Goal: Information Seeking & Learning: Understand process/instructions

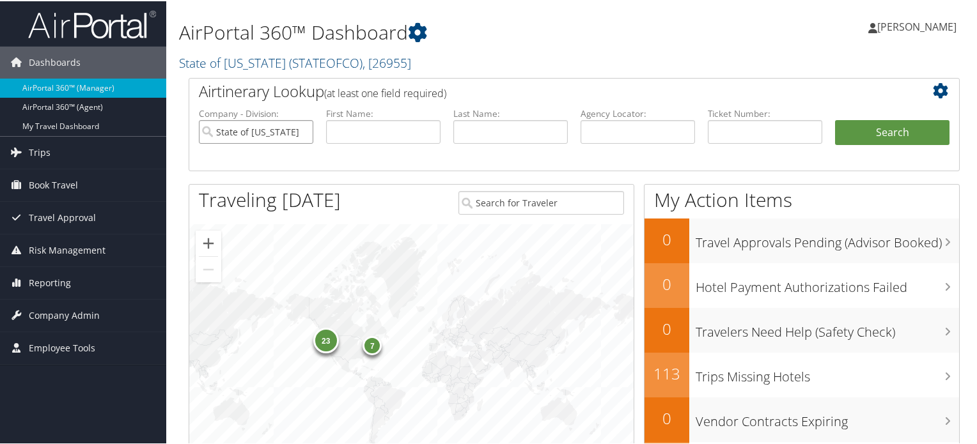
click at [302, 130] on input "State of Colorado" at bounding box center [256, 131] width 114 height 24
click at [56, 314] on span "Company Admin" at bounding box center [64, 315] width 71 height 32
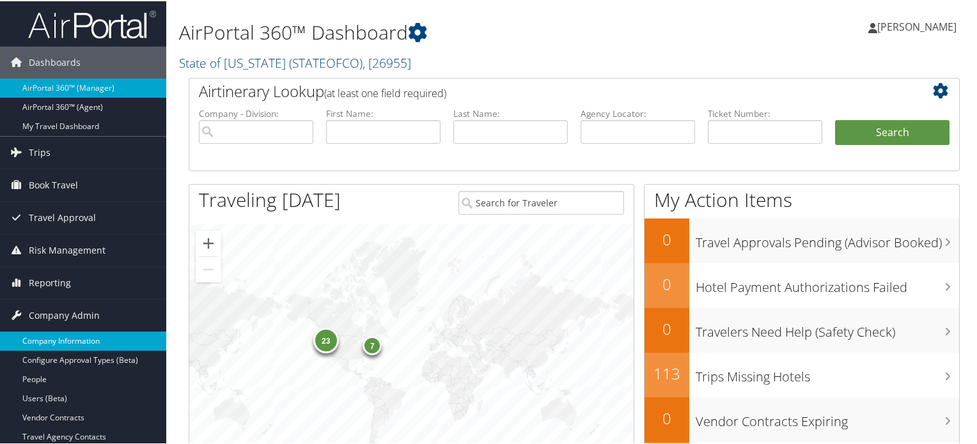
click at [87, 331] on link "Company Information" at bounding box center [83, 340] width 166 height 19
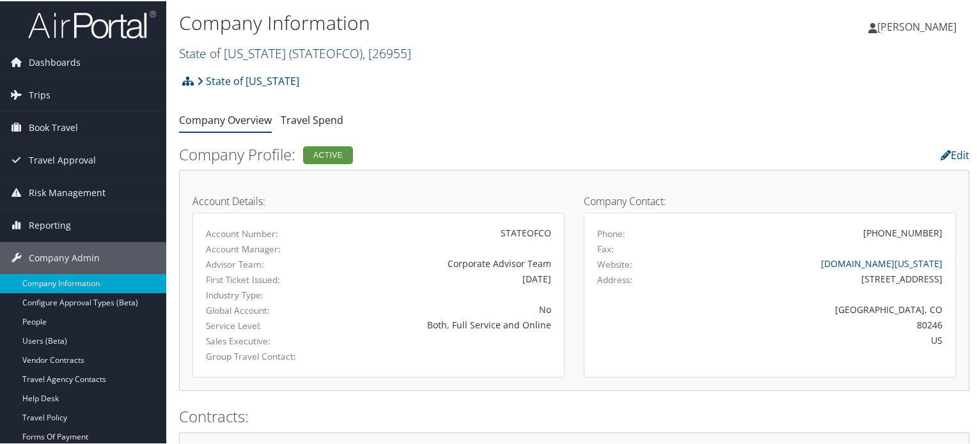
click at [318, 55] on span "( STATEOFCO )" at bounding box center [326, 51] width 74 height 17
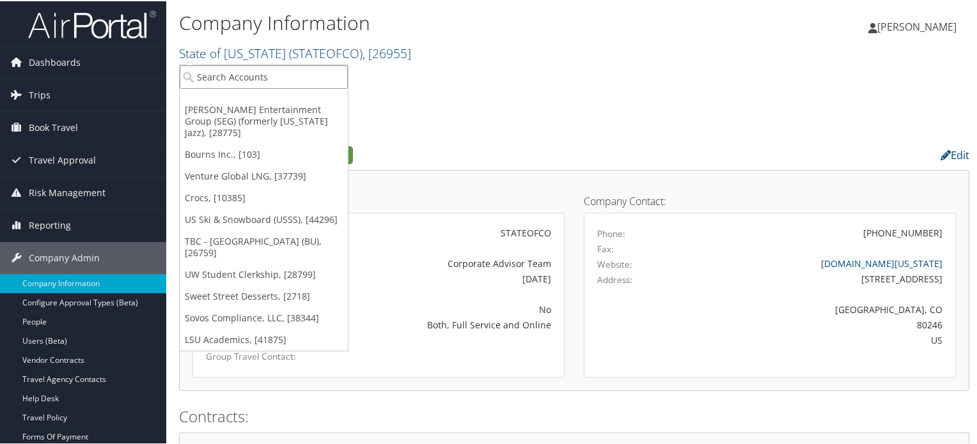
click at [324, 75] on input "search" at bounding box center [264, 76] width 168 height 24
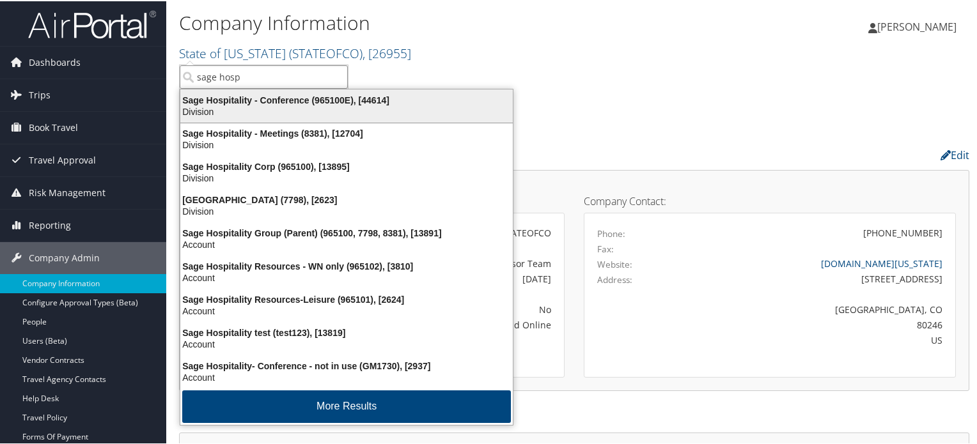
type input "sage hosp"
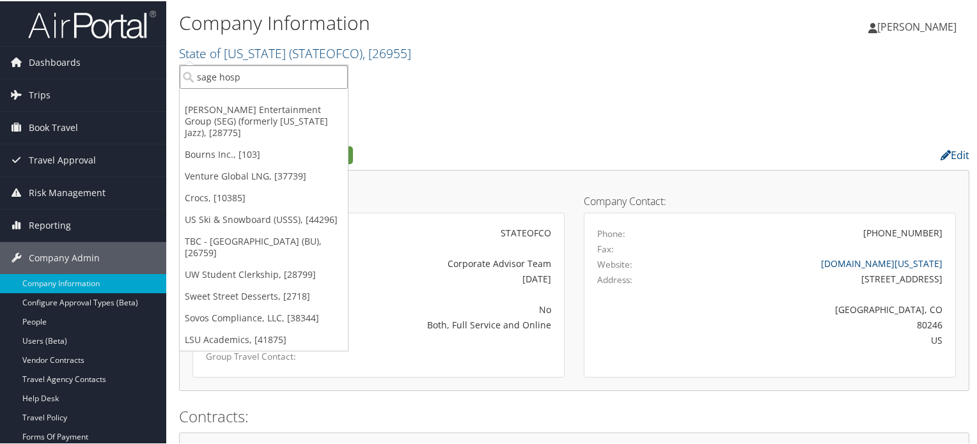
click at [274, 76] on input "sage hosp" at bounding box center [264, 76] width 168 height 24
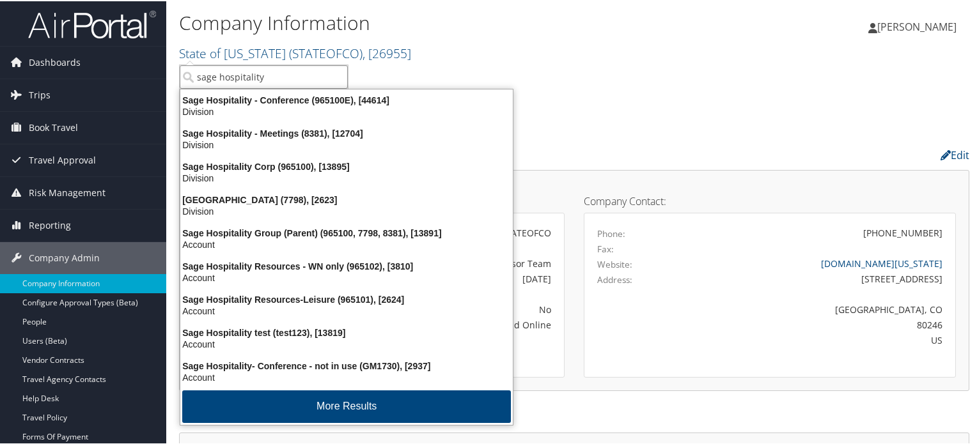
type input "sage hospitality"
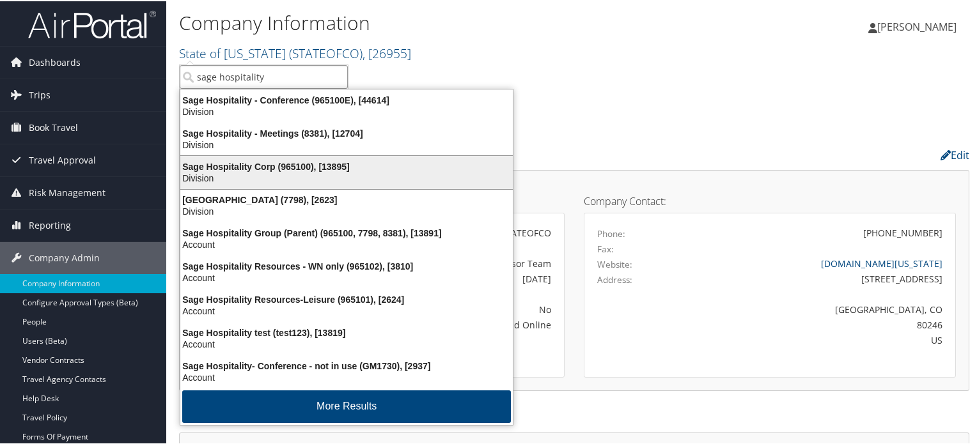
click at [277, 166] on div "Sage Hospitality Corp (965100), [13895]" at bounding box center [347, 166] width 348 height 12
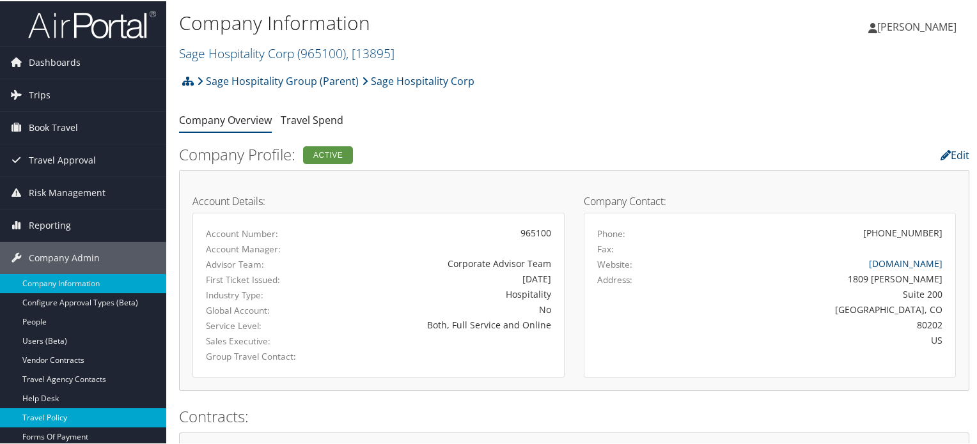
click at [44, 413] on link "Travel Policy" at bounding box center [83, 416] width 166 height 19
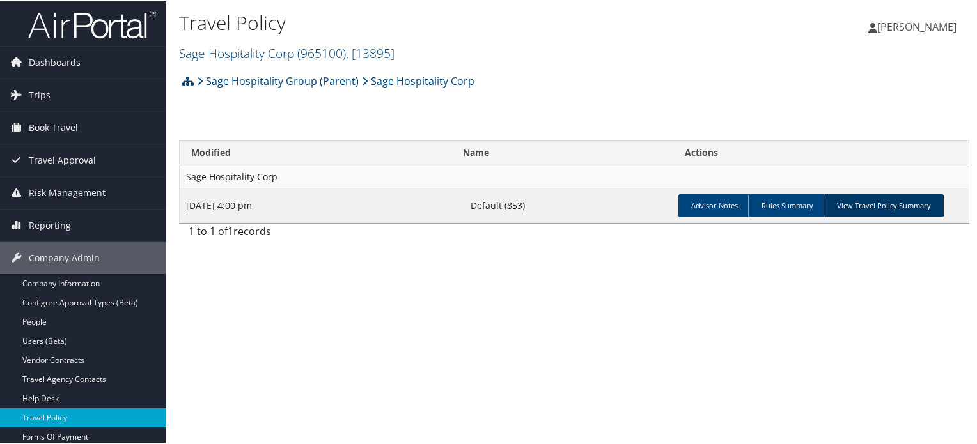
click at [908, 202] on link "View Travel Policy Summary" at bounding box center [884, 204] width 120 height 23
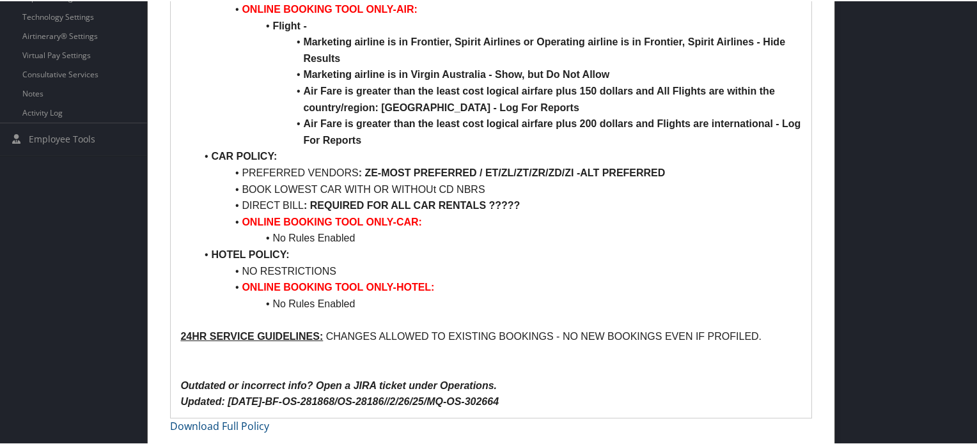
scroll to position [498, 0]
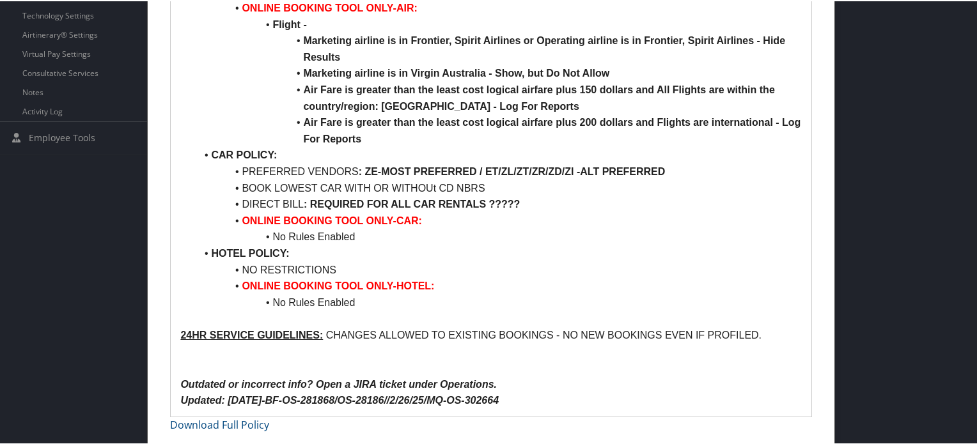
click at [261, 165] on li "PREFERRED VENDORS : ZE-MOST PREFERRED / ET/ZL/ZT/ZR/ZD/ZI -ALT PREFERRED" at bounding box center [499, 170] width 606 height 17
drag, startPoint x: 261, startPoint y: 165, endPoint x: 445, endPoint y: 164, distance: 184.2
click at [445, 164] on li "PREFERRED VENDORS : ZE-MOST PREFERRED / ET/ZL/ZT/ZR/ZD/ZI -ALT PREFERRED" at bounding box center [499, 170] width 606 height 17
drag, startPoint x: 665, startPoint y: 173, endPoint x: 553, endPoint y: 171, distance: 112.6
click at [553, 171] on li "PREFERRED VENDORS : ZE-MOST PREFERRED / ET/ZL/ZT/ZR/ZD/ZI -ALT PREFERRED" at bounding box center [499, 170] width 606 height 17
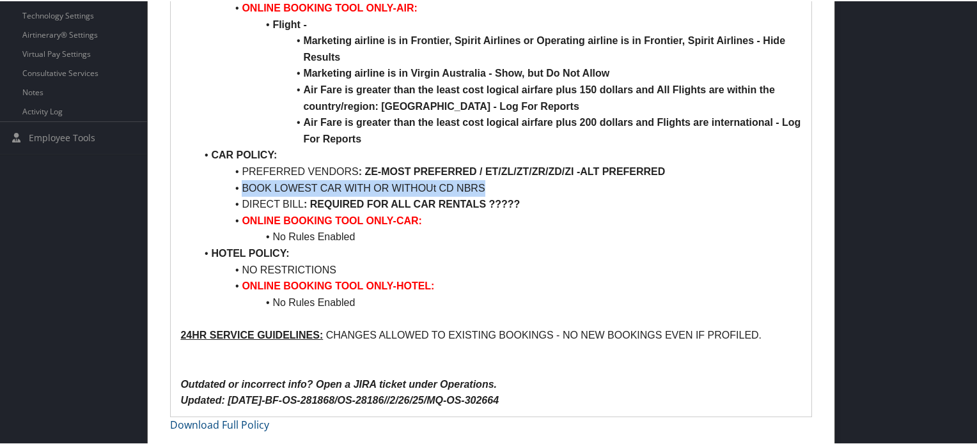
drag, startPoint x: 499, startPoint y: 185, endPoint x: 240, endPoint y: 187, distance: 259.0
click at [240, 187] on li "BOOK LOWEST CAR WITH OR WITHOUt CD NBRS" at bounding box center [499, 187] width 606 height 17
click at [491, 184] on li "BOOK LOWEST CAR WITH OR WITHOUt CD NBRS" at bounding box center [499, 187] width 606 height 17
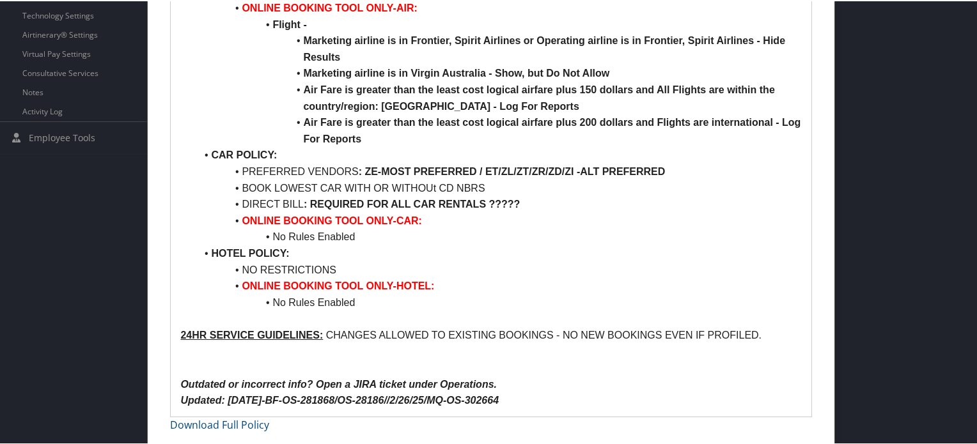
click at [354, 198] on strong ": REQUIRED FOR ALL CAR RENTALS ?????" at bounding box center [412, 203] width 216 height 11
drag, startPoint x: 354, startPoint y: 198, endPoint x: 522, endPoint y: 198, distance: 168.2
click at [522, 198] on li "DIRECT BILL : REQUIRED FOR ALL CAR RENTALS ?????" at bounding box center [499, 203] width 606 height 17
click at [622, 198] on li "DIRECT BILL : REQUIRED FOR ALL CAR RENTALS ?????" at bounding box center [499, 203] width 606 height 17
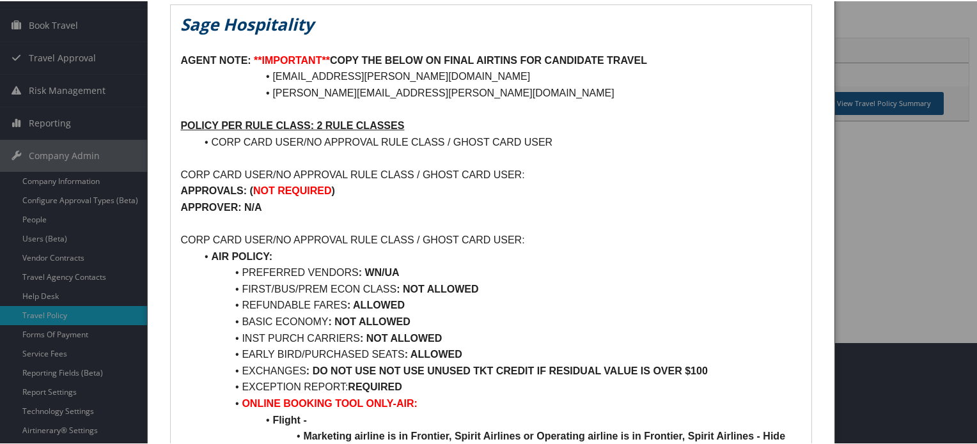
scroll to position [0, 0]
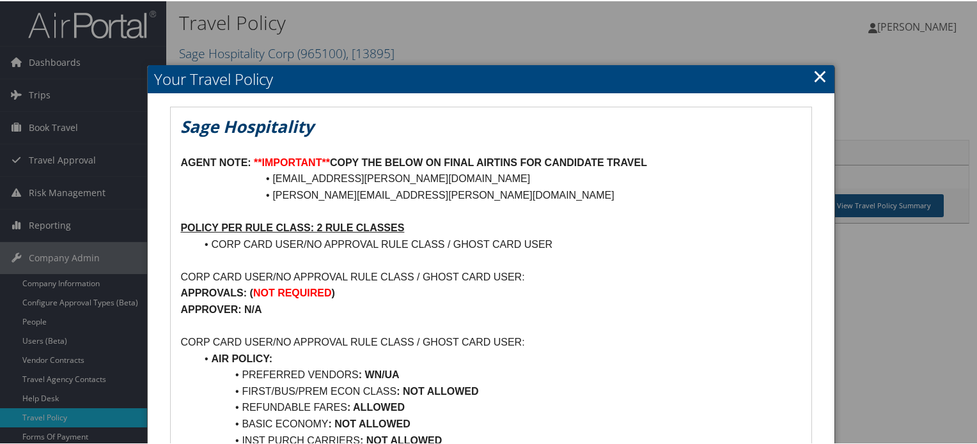
click at [819, 77] on link "×" at bounding box center [820, 75] width 15 height 26
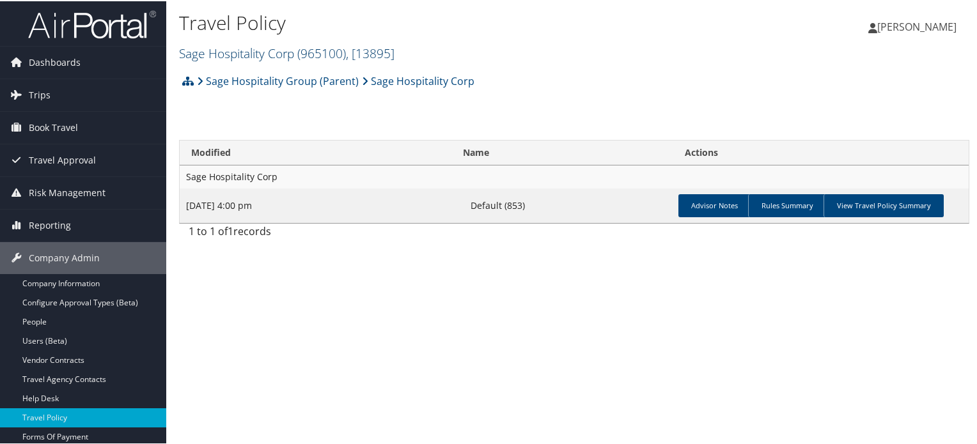
click at [328, 53] on span "( 965100 )" at bounding box center [321, 51] width 49 height 17
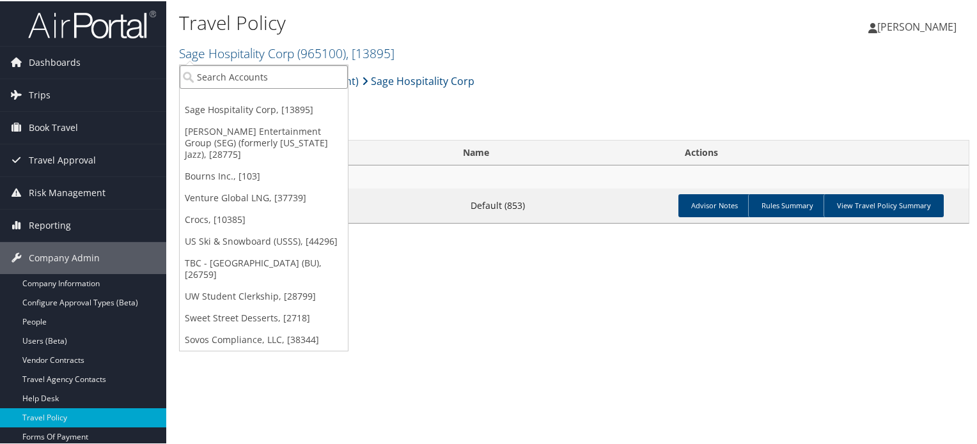
click at [251, 86] on input "search" at bounding box center [264, 76] width 168 height 24
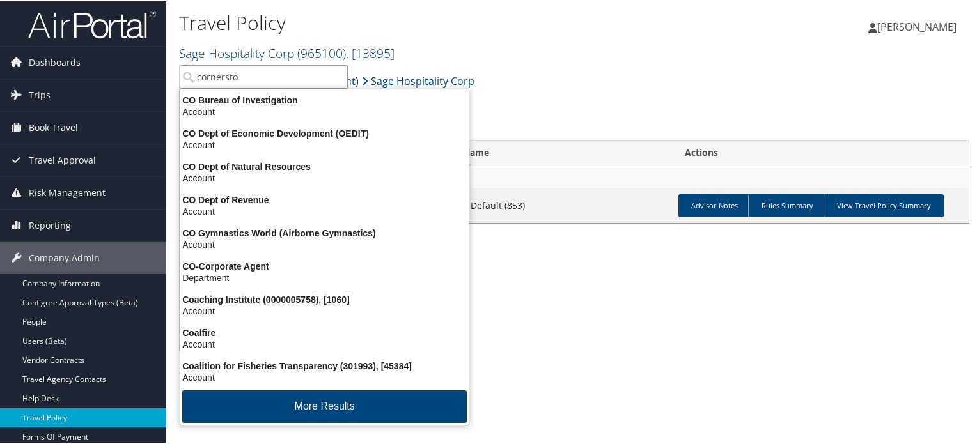
type input "cornerston"
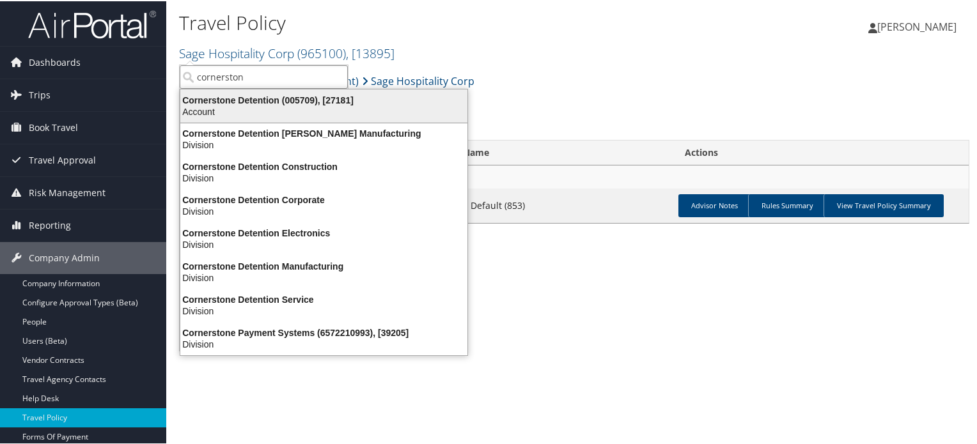
click at [251, 102] on div "Cornerstone Detention (005709), [27181]" at bounding box center [324, 99] width 303 height 12
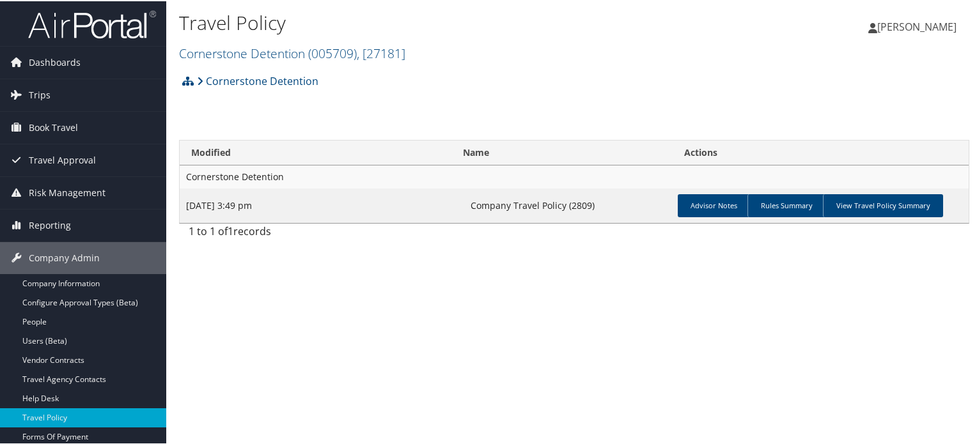
click at [878, 217] on td "Advisor Notes Rules Summary View Travel Policy Summary" at bounding box center [821, 204] width 296 height 35
click at [876, 204] on link "View Travel Policy Summary" at bounding box center [883, 204] width 120 height 23
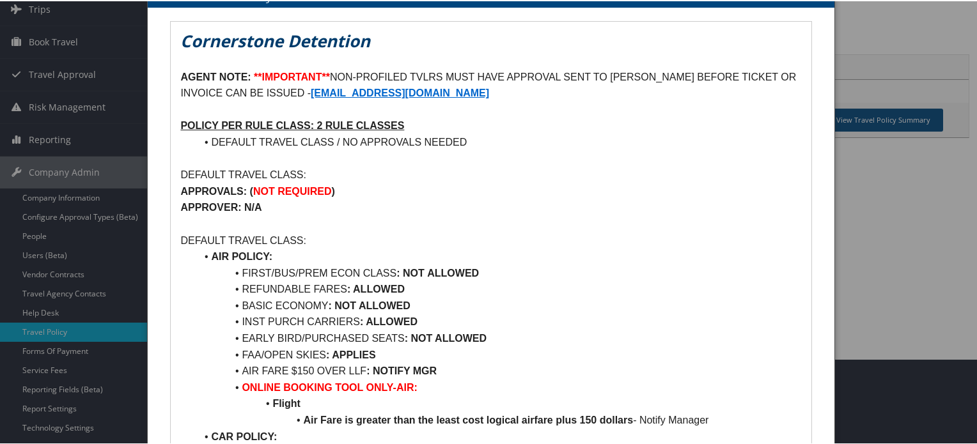
scroll to position [64, 0]
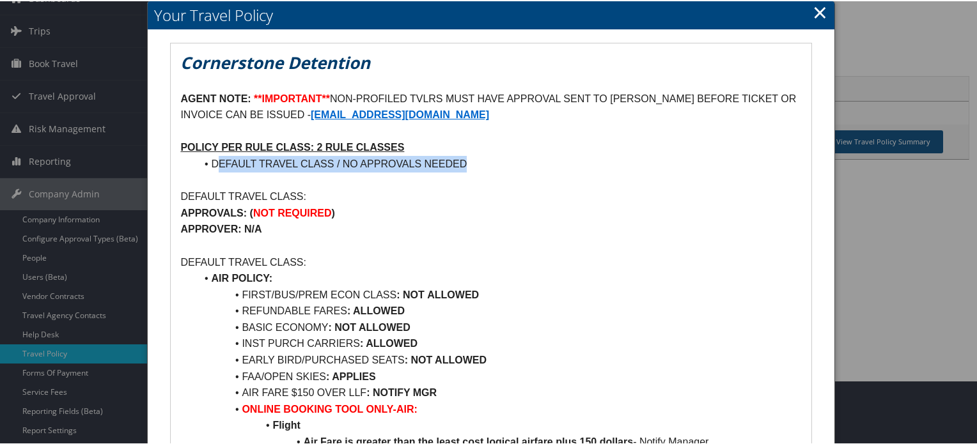
drag, startPoint x: 215, startPoint y: 166, endPoint x: 488, endPoint y: 166, distance: 273.1
click at [488, 166] on li "DEFAULT TRAVEL CLASS / NO APPROVALS NEEDED" at bounding box center [499, 163] width 606 height 17
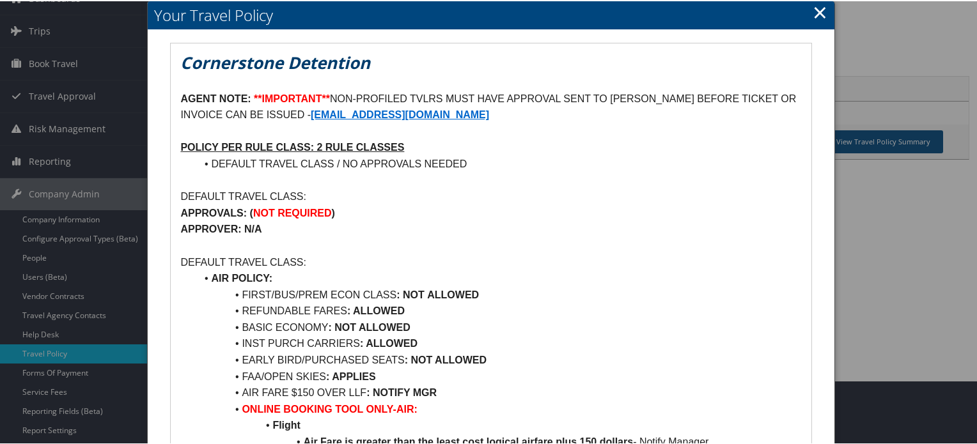
click at [613, 249] on p at bounding box center [490, 245] width 621 height 17
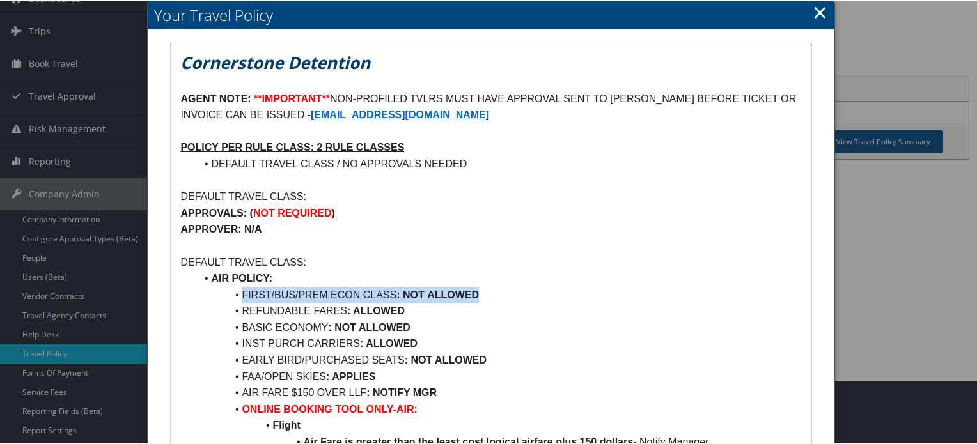
drag, startPoint x: 501, startPoint y: 292, endPoint x: 207, endPoint y: 292, distance: 293.6
click at [207, 292] on li "FIRST/BUS/PREM ECON CLASS : NOT ALLOWED" at bounding box center [499, 294] width 606 height 17
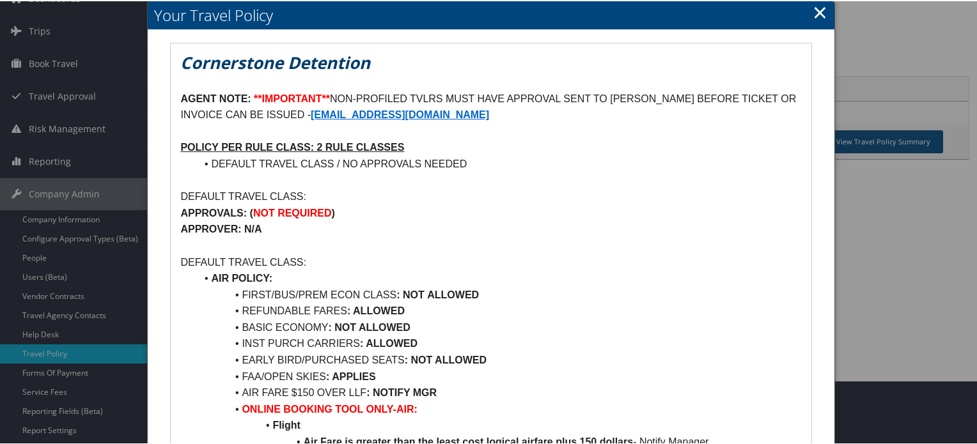
click at [586, 267] on p "DEFAULT TRAVEL CLASS:" at bounding box center [490, 261] width 621 height 17
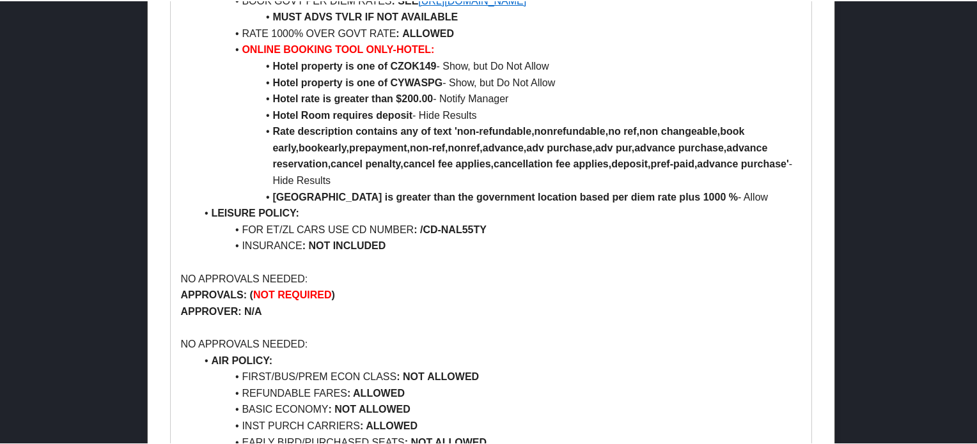
scroll to position [895, 0]
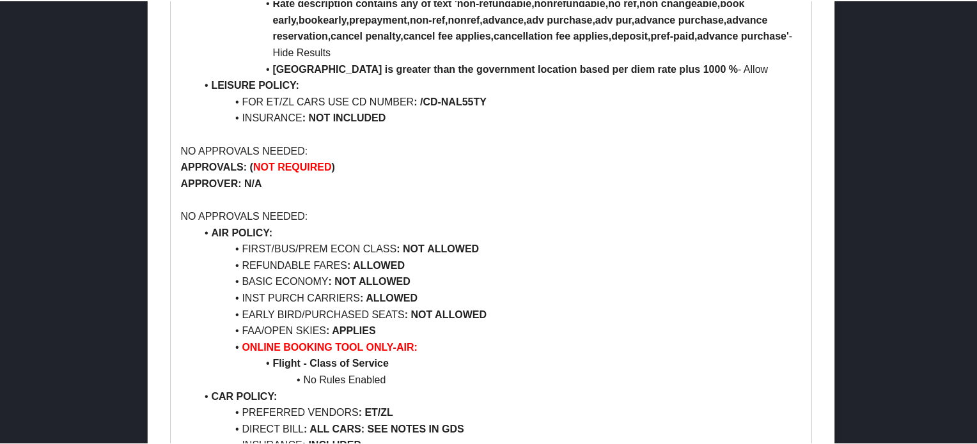
click at [253, 265] on li "REFUNDABLE FARES : ALLOWED" at bounding box center [499, 264] width 606 height 17
drag, startPoint x: 253, startPoint y: 265, endPoint x: 443, endPoint y: 265, distance: 189.3
click at [443, 265] on li "REFUNDABLE FARES : ALLOWED" at bounding box center [499, 264] width 606 height 17
click at [551, 265] on li "REFUNDABLE FARES : ALLOWED" at bounding box center [499, 264] width 606 height 17
click at [255, 277] on li "BASIC ECONOMY : NOT ALLOWED" at bounding box center [499, 280] width 606 height 17
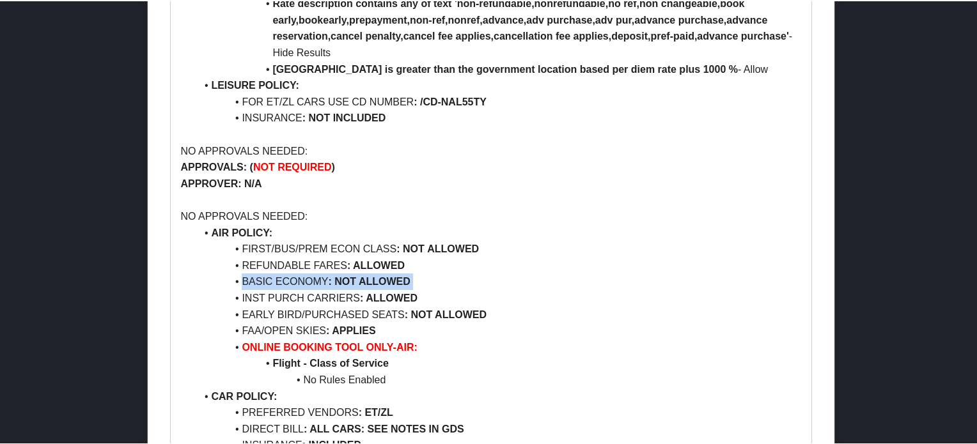
drag, startPoint x: 255, startPoint y: 277, endPoint x: 492, endPoint y: 276, distance: 236.6
click at [492, 276] on li "BASIC ECONOMY : NOT ALLOWED" at bounding box center [499, 280] width 606 height 17
drag, startPoint x: 496, startPoint y: 290, endPoint x: 193, endPoint y: 285, distance: 302.6
click at [494, 300] on li "INST PURCH CARRIERS : ALLOWED" at bounding box center [499, 297] width 606 height 17
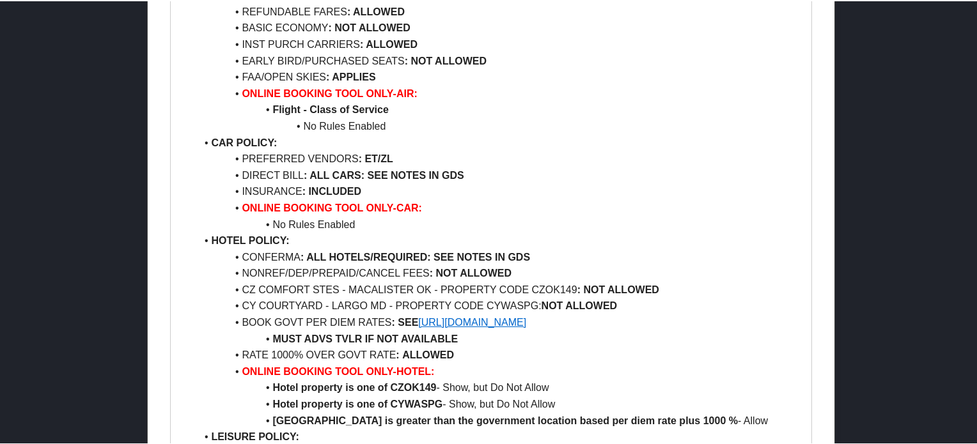
scroll to position [1151, 0]
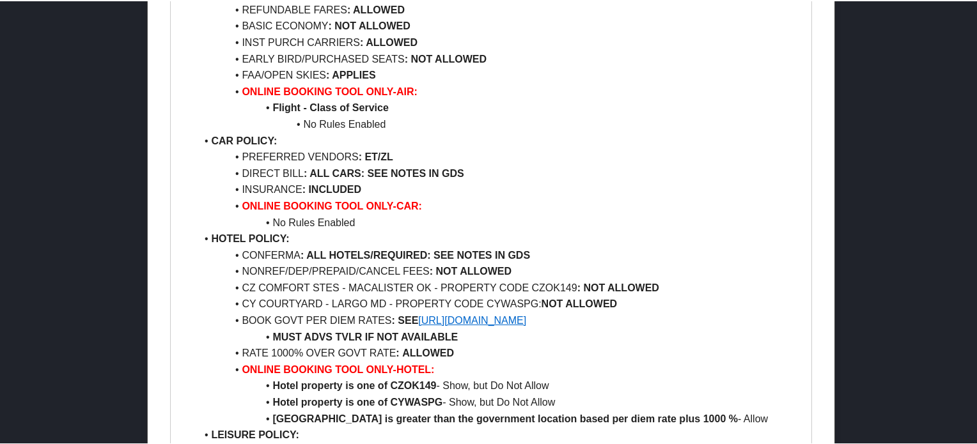
click at [255, 256] on li "CONFERMA : ALL HOTELS/REQUIRED: SEE NOTES IN GDS" at bounding box center [499, 254] width 606 height 17
click at [312, 253] on strong ": ALL HOTELS/REQUIRED: SEE NOTES IN GDS" at bounding box center [416, 254] width 230 height 11
drag, startPoint x: 312, startPoint y: 253, endPoint x: 412, endPoint y: 253, distance: 99.8
click at [412, 253] on strong ": ALL HOTELS/REQUIRED: SEE NOTES IN GDS" at bounding box center [416, 254] width 230 height 11
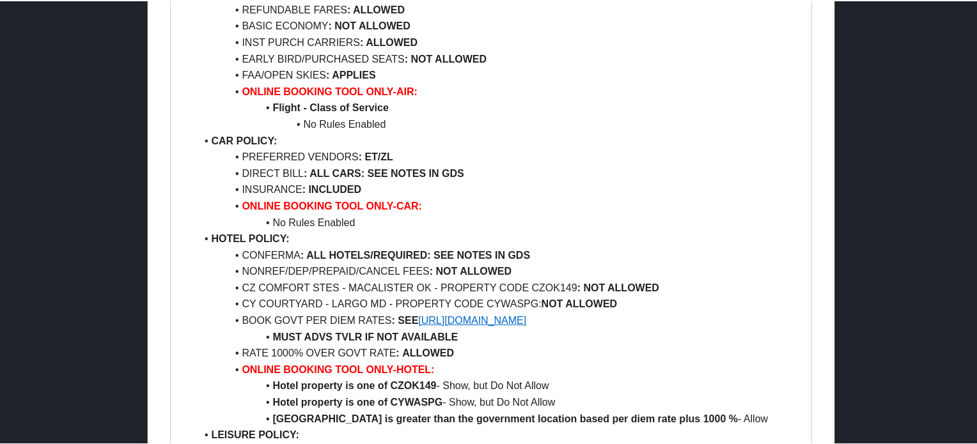
click at [515, 146] on li "CAR POLICY:" at bounding box center [499, 140] width 606 height 17
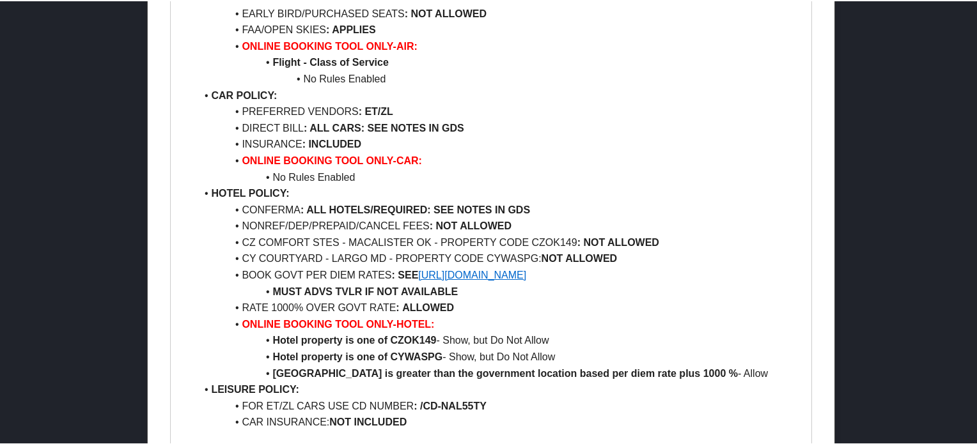
scroll to position [1215, 0]
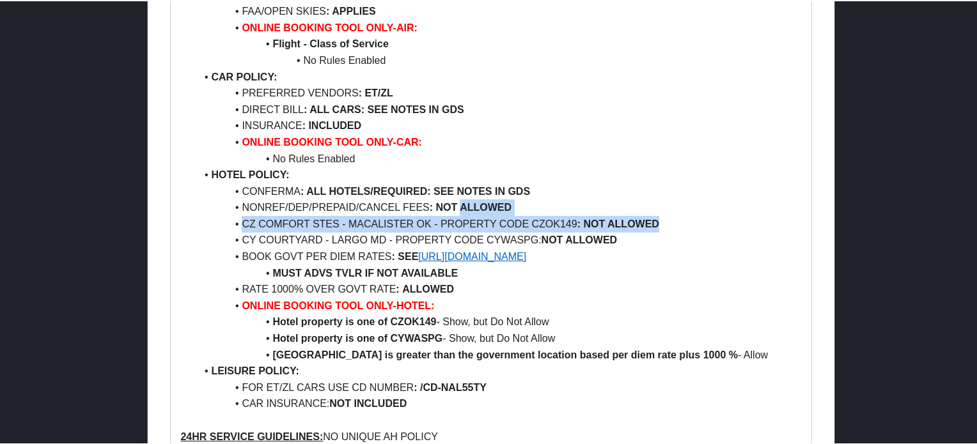
drag, startPoint x: 696, startPoint y: 226, endPoint x: 460, endPoint y: 214, distance: 236.3
click at [460, 215] on li "CZ COMFORT STES - MACALISTER OK - PROPERTY CODE CZOK149 : NOT ALLOWED" at bounding box center [499, 223] width 606 height 17
click at [617, 219] on strong ": NOT ALLOWED" at bounding box center [619, 222] width 82 height 11
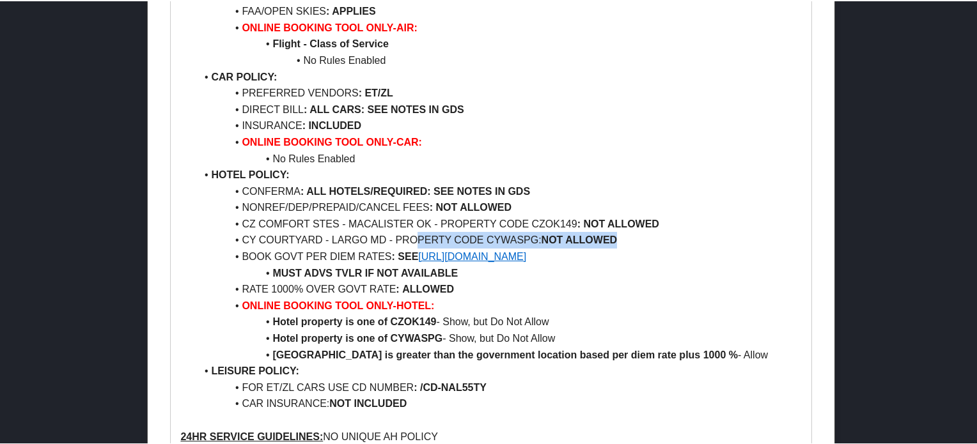
drag, startPoint x: 629, startPoint y: 237, endPoint x: 414, endPoint y: 237, distance: 214.3
click at [414, 237] on li "CY COURTYARD - LARGO MD - PROPERTY CODE CYWASPG: NOT ALLOWED" at bounding box center [499, 239] width 606 height 17
click at [329, 237] on li "CY COURTYARD - LARGO MD - PROPERTY CODE CYWASPG: NOT ALLOWED" at bounding box center [499, 239] width 606 height 17
click at [673, 150] on li "No Rules Enabled" at bounding box center [499, 158] width 606 height 17
drag, startPoint x: 704, startPoint y: 258, endPoint x: 422, endPoint y: 261, distance: 281.4
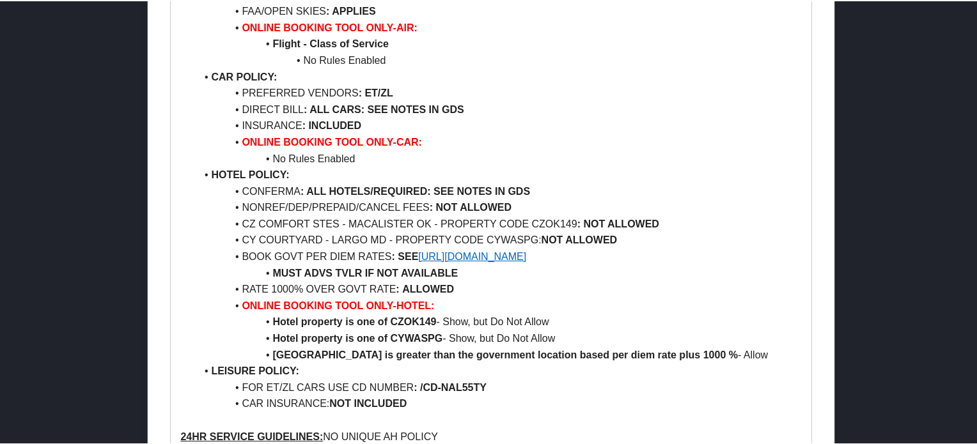
click at [422, 261] on li "BOOK GOVT PER DIEM RATES : SEE https://www.gsa.gov/travel/plan-book/per-diem-ra…" at bounding box center [499, 256] width 606 height 17
copy link "https://www.gsa.gov/travel/plan-book/per-diem-rates"
click at [258, 288] on li "RATE 1000% OVER GOVT RATE : ALLOWED" at bounding box center [499, 288] width 606 height 17
click at [262, 288] on li "RATE 1000% OVER GOVT RATE : ALLOWED" at bounding box center [499, 288] width 606 height 17
click at [281, 288] on li "RATE 1000% OVER GOVT RATE : ALLOWED" at bounding box center [499, 288] width 606 height 17
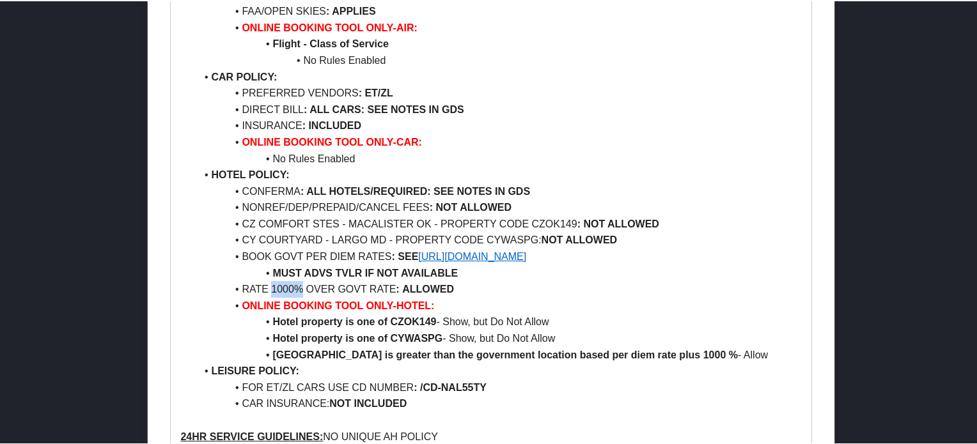
drag, startPoint x: 281, startPoint y: 288, endPoint x: 295, endPoint y: 288, distance: 14.7
click at [295, 288] on li "RATE 1000% OVER GOVT RATE : ALLOWED" at bounding box center [499, 288] width 606 height 17
click at [258, 285] on li "RATE 1000% OVER GOVT RATE : ALLOWED" at bounding box center [499, 288] width 606 height 17
drag, startPoint x: 258, startPoint y: 285, endPoint x: 451, endPoint y: 287, distance: 192.5
click at [451, 287] on li "RATE 1000% OVER GOVT RATE : ALLOWED" at bounding box center [499, 288] width 606 height 17
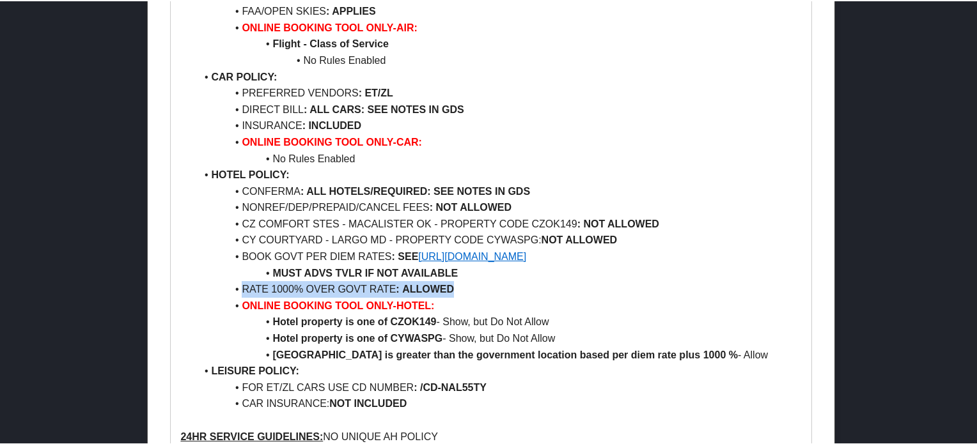
copy li "RATE 1000% OVER GOVT RATE : ALLOWED"
click at [386, 194] on strong ": ALL HOTELS/REQUIRED: SEE NOTES IN GDS" at bounding box center [416, 190] width 230 height 11
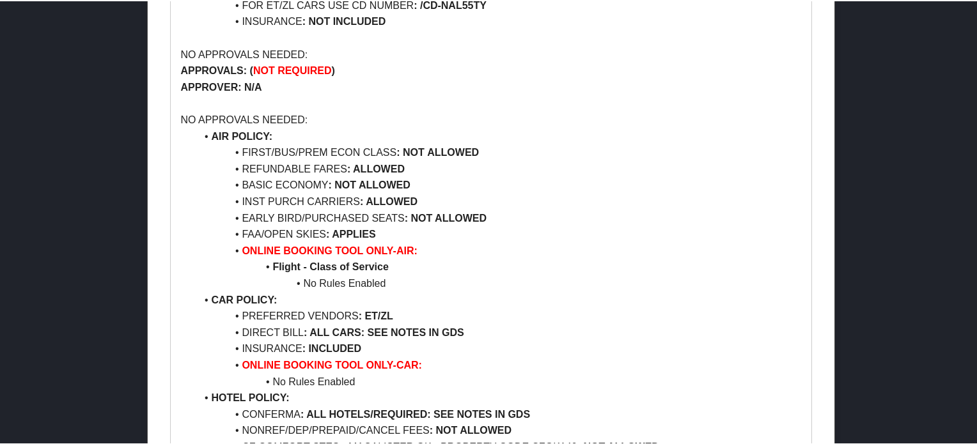
scroll to position [1023, 0]
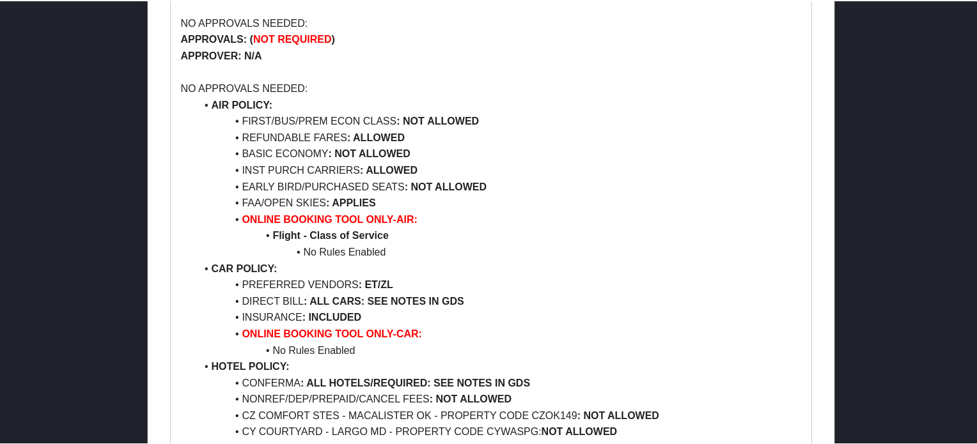
click at [251, 173] on li "INST PURCH CARRIERS : ALLOWED" at bounding box center [499, 169] width 606 height 17
drag, startPoint x: 251, startPoint y: 173, endPoint x: 413, endPoint y: 173, distance: 161.8
click at [413, 173] on li "INST PURCH CARRIERS : ALLOWED" at bounding box center [499, 169] width 606 height 17
click at [632, 177] on li "INST PURCH CARRIERS : ALLOWED" at bounding box center [499, 169] width 606 height 17
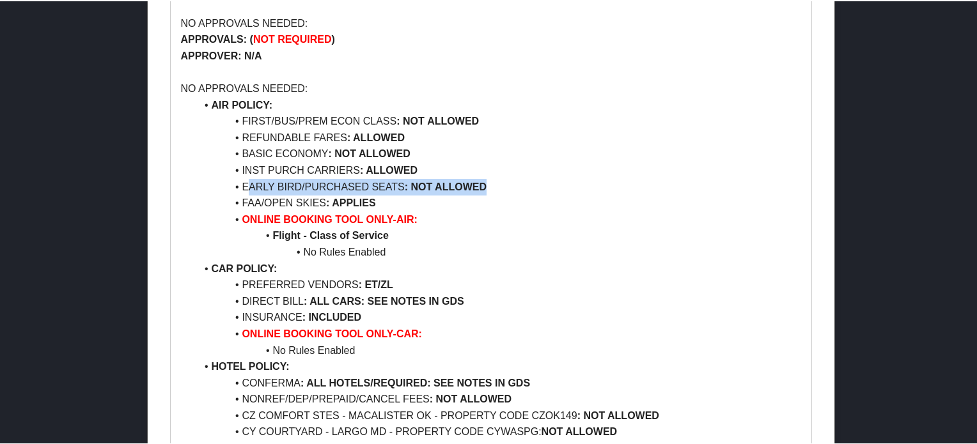
drag, startPoint x: 554, startPoint y: 184, endPoint x: 246, endPoint y: 184, distance: 308.9
click at [246, 184] on li "EARLY BIRD/PURCHASED SEATS : NOT ALLOWED" at bounding box center [499, 186] width 606 height 17
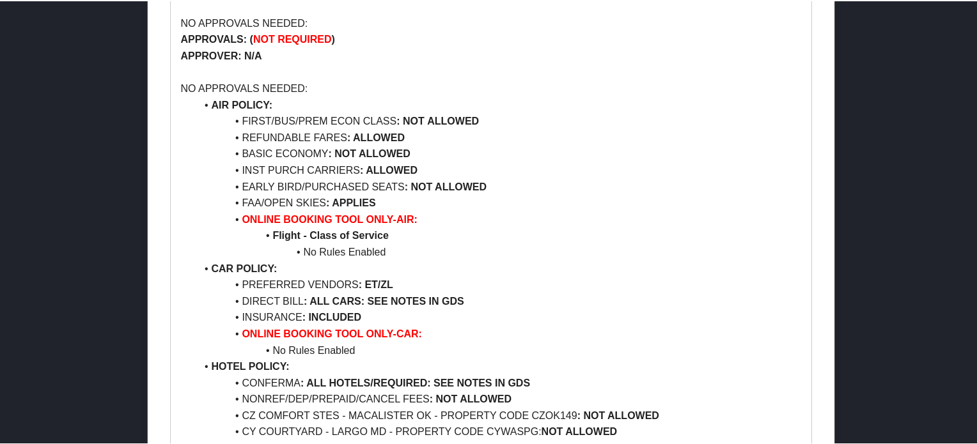
click at [518, 148] on li "BASIC ECONOMY : NOT ALLOWED" at bounding box center [499, 153] width 606 height 17
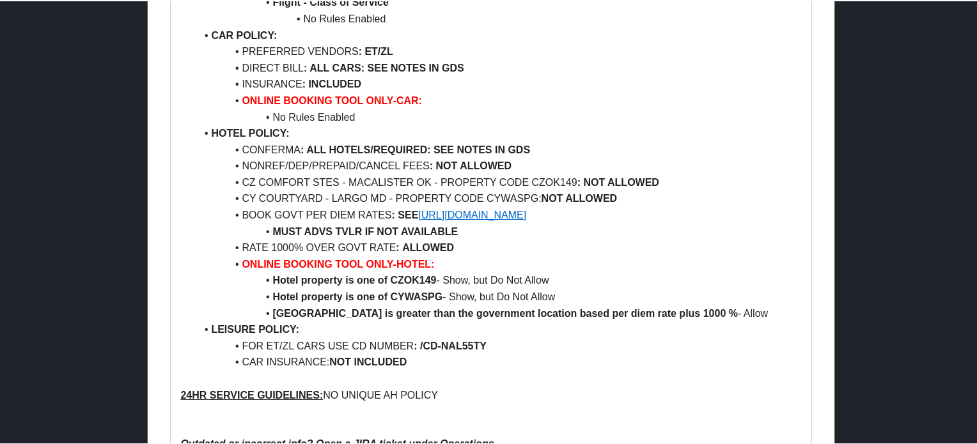
scroll to position [1279, 0]
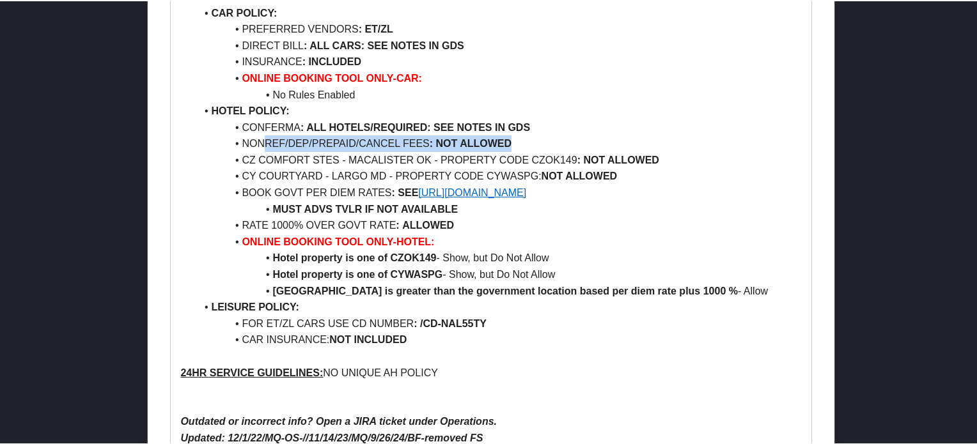
drag, startPoint x: 522, startPoint y: 142, endPoint x: 265, endPoint y: 141, distance: 256.5
click at [265, 141] on li "NONREF/DEP/PREPAID/CANCEL FEES : NOT ALLOWED" at bounding box center [499, 142] width 606 height 17
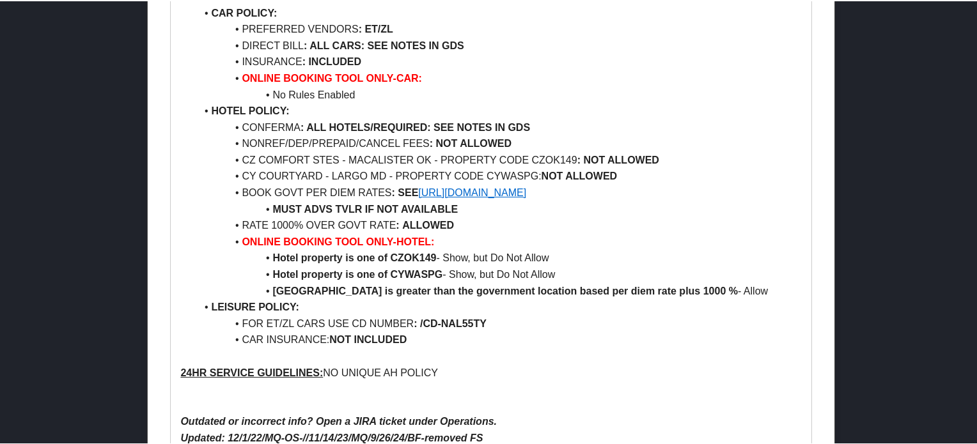
click at [251, 125] on li "CONFERMA : ALL HOTELS/REQUIRED: SEE NOTES IN GDS" at bounding box center [499, 126] width 606 height 17
drag, startPoint x: 251, startPoint y: 125, endPoint x: 297, endPoint y: 125, distance: 46.1
click at [297, 125] on li "CONFERMA : ALL HOTELS/REQUIRED: SEE NOTES IN GDS" at bounding box center [499, 126] width 606 height 17
click at [257, 193] on li "BOOK GOVT PER DIEM RATES : SEE https://www.gsa.gov/travel/plan-book/per-diem-ra…" at bounding box center [499, 192] width 606 height 17
drag, startPoint x: 257, startPoint y: 193, endPoint x: 344, endPoint y: 206, distance: 88.0
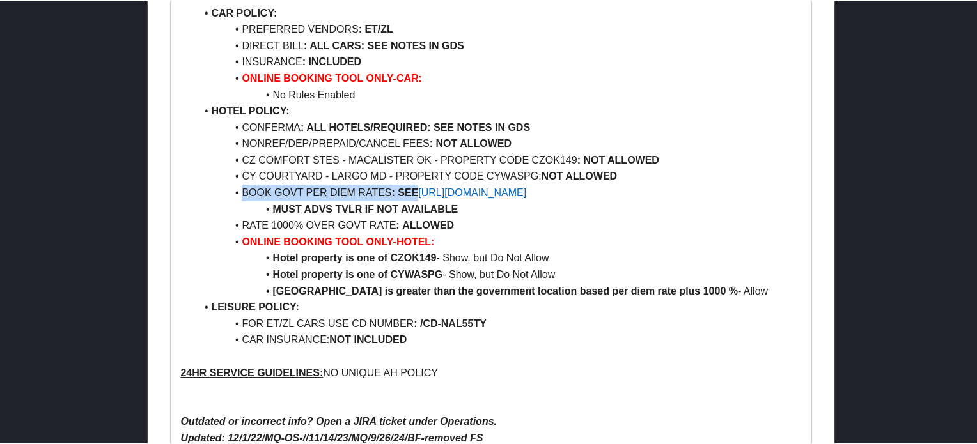
click at [405, 188] on li "BOOK GOVT PER DIEM RATES : SEE https://www.gsa.gov/travel/plan-book/per-diem-ra…" at bounding box center [499, 192] width 606 height 17
click at [296, 208] on strong "MUST ADVS TVLR IF NOT AVAILABLE" at bounding box center [364, 208] width 185 height 11
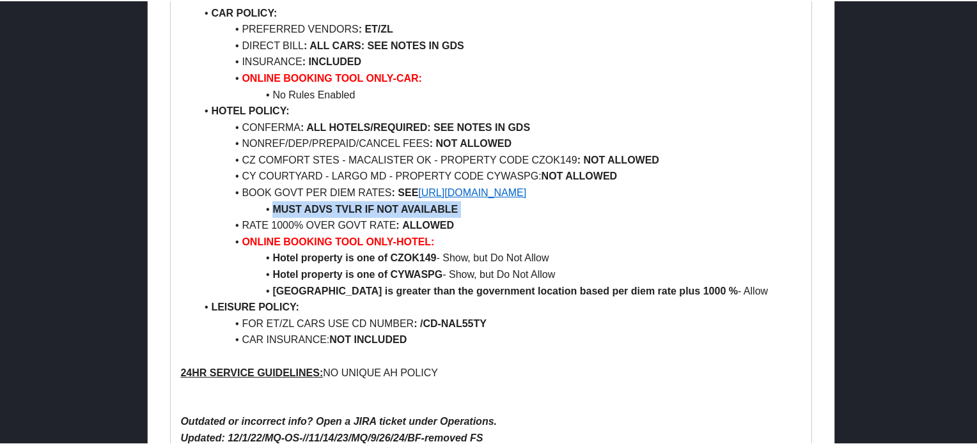
drag, startPoint x: 296, startPoint y: 208, endPoint x: 453, endPoint y: 208, distance: 157.3
click at [453, 208] on strong "MUST ADVS TVLR IF NOT AVAILABLE" at bounding box center [364, 208] width 185 height 11
click at [526, 208] on li "MUST ADVS TVLR IF NOT AVAILABLE" at bounding box center [499, 208] width 606 height 17
drag, startPoint x: 687, startPoint y: 194, endPoint x: 422, endPoint y: 194, distance: 264.8
click at [422, 194] on li "BOOK GOVT PER DIEM RATES : SEE https://www.gsa.gov/travel/plan-book/per-diem-ra…" at bounding box center [499, 192] width 606 height 17
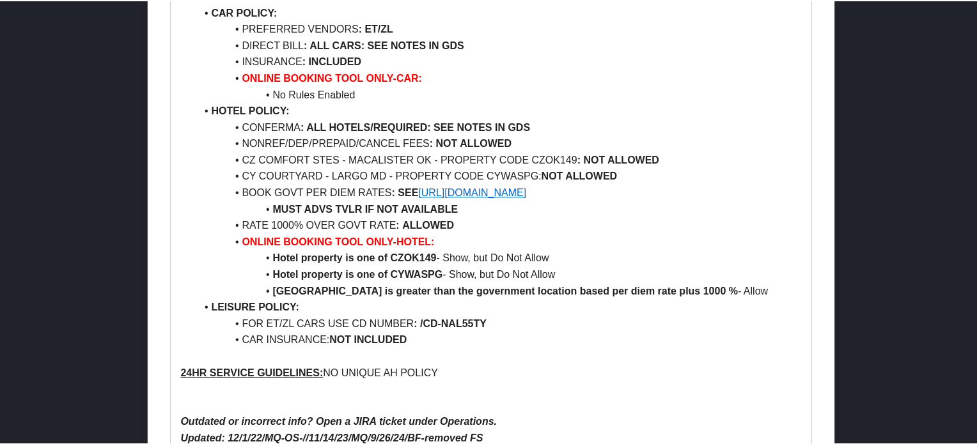
copy link "https://www.gsa.gov/travel/plan-book/per-diem-rates"
click at [482, 251] on li "Hotel property is one of CZOK149 - Show, but Do Not Allow" at bounding box center [499, 257] width 606 height 17
click at [514, 311] on li "LEISURE POLICY:" at bounding box center [499, 306] width 606 height 17
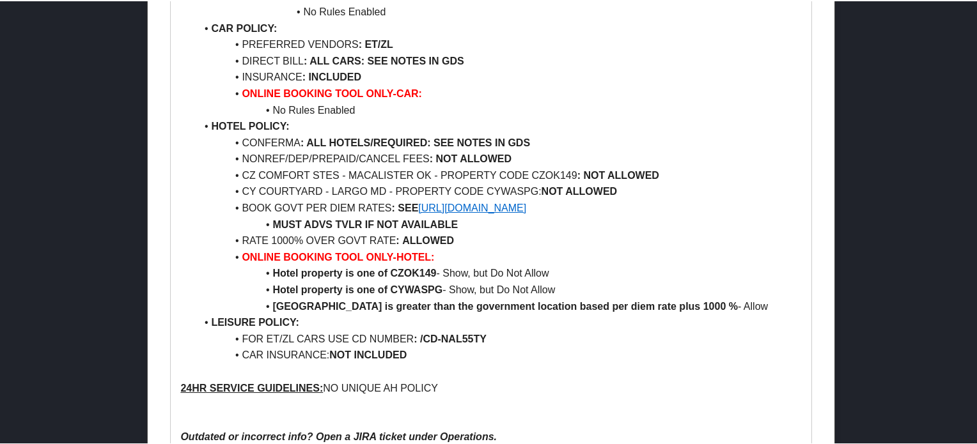
scroll to position [1189, 0]
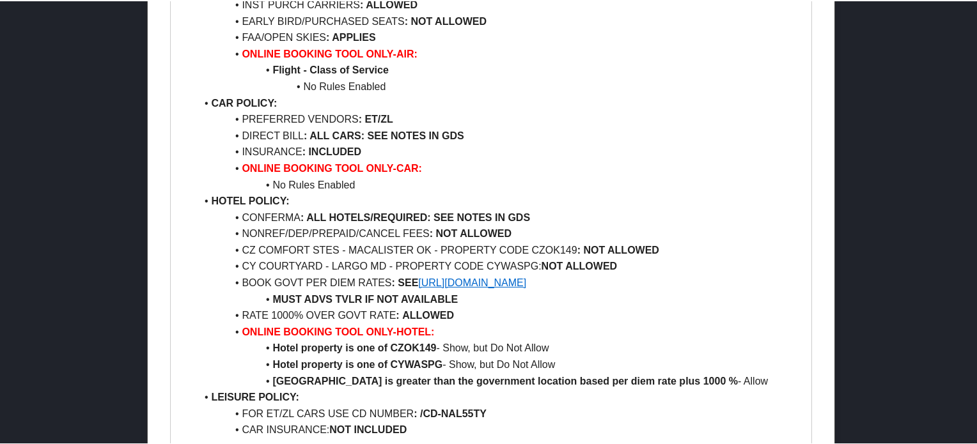
click at [508, 159] on li "ONLINE BOOKING TOOL ONLY-CAR:" at bounding box center [499, 167] width 606 height 17
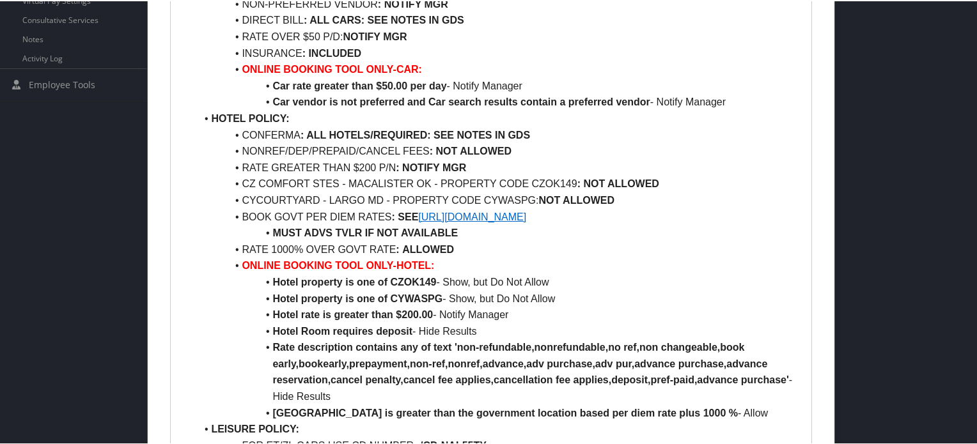
scroll to position [576, 0]
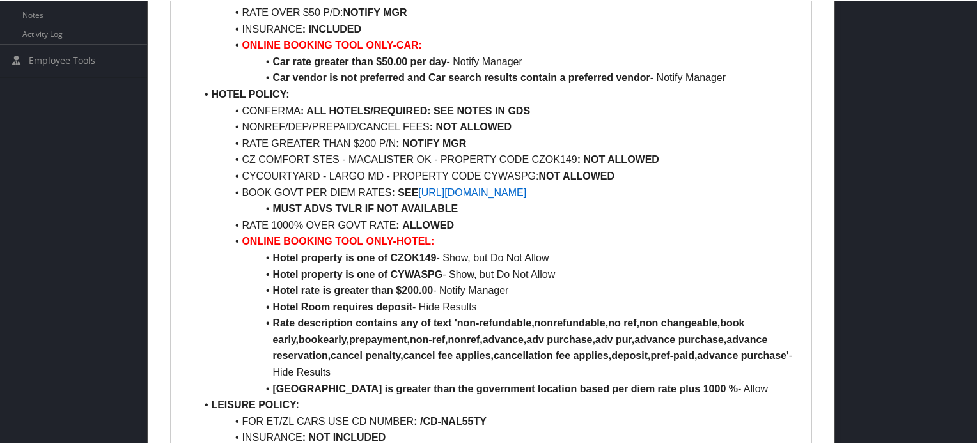
click at [249, 191] on li "BOOK GOVT PER DIEM RATES : SEE https://www.gsa.gov/travel/plan-book/per-diem-ra…" at bounding box center [499, 192] width 606 height 17
drag, startPoint x: 249, startPoint y: 191, endPoint x: 399, endPoint y: 186, distance: 149.7
click at [399, 186] on li "BOOK GOVT PER DIEM RATES : SEE https://www.gsa.gov/travel/plan-book/per-diem-ra…" at bounding box center [499, 192] width 606 height 17
click at [416, 223] on strong "ALLOWED" at bounding box center [428, 224] width 52 height 11
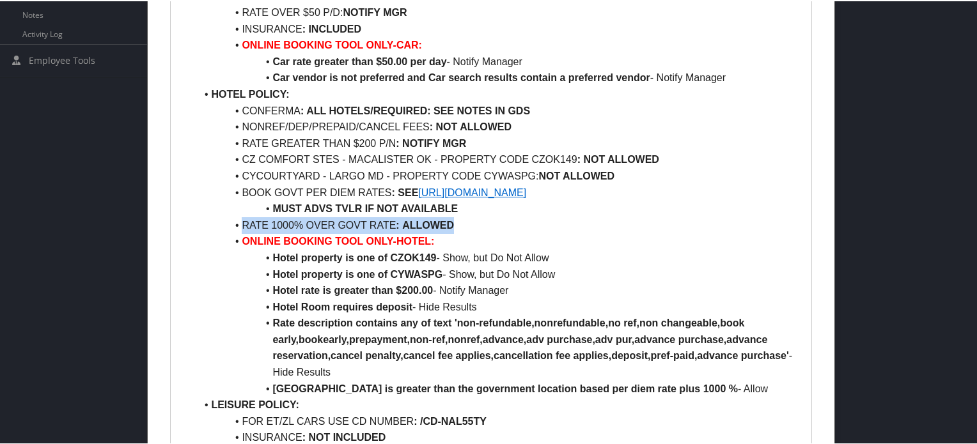
drag, startPoint x: 416, startPoint y: 223, endPoint x: 226, endPoint y: 224, distance: 190.6
click at [226, 224] on li "RATE 1000% OVER GOVT RATE : ALLOWED" at bounding box center [499, 224] width 606 height 17
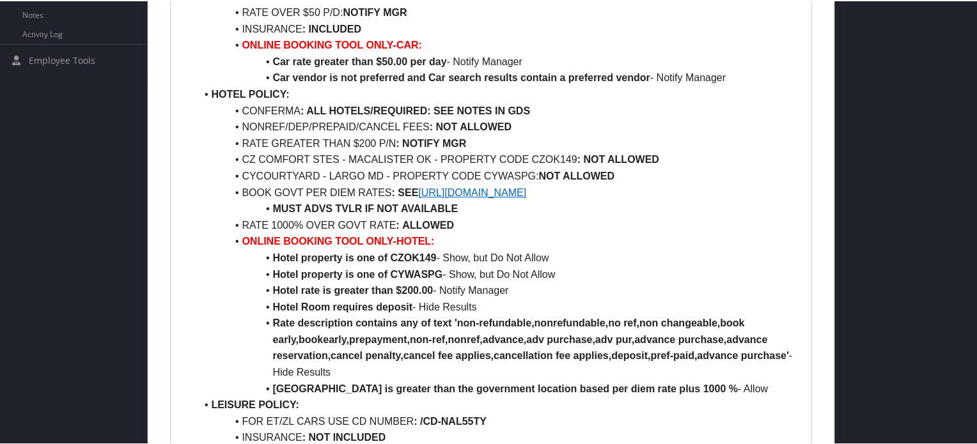
click at [342, 102] on li "CONFERMA : ALL HOTELS/REQUIRED: SEE NOTES IN GDS" at bounding box center [499, 110] width 606 height 17
click at [271, 174] on li "CYCOURTYARD - LARGO MD - PROPERTY CODE CYWASPG: NOT ALLOWED" at bounding box center [499, 175] width 606 height 17
drag, startPoint x: 271, startPoint y: 174, endPoint x: 341, endPoint y: 170, distance: 69.8
click at [341, 170] on li "CYCOURTYARD - LARGO MD - PROPERTY CODE CYWASPG: NOT ALLOWED" at bounding box center [499, 175] width 606 height 17
